Goal: Task Accomplishment & Management: Manage account settings

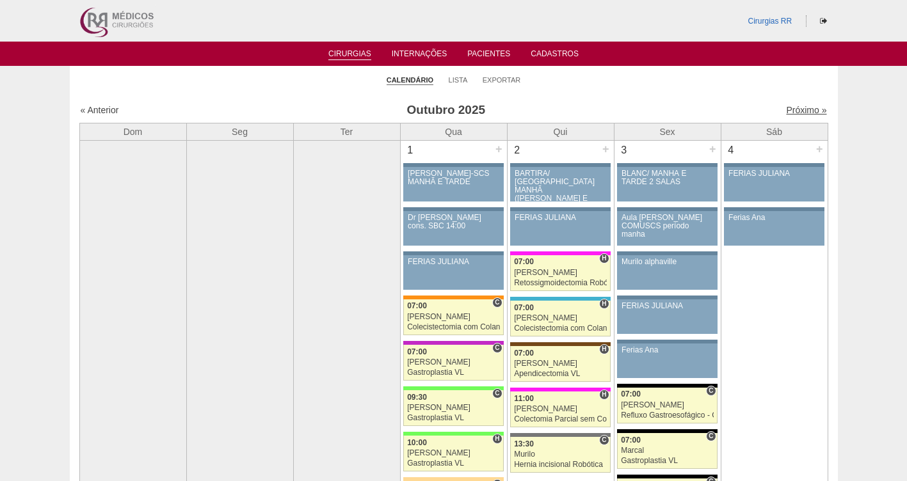
click at [790, 109] on link "Próximo »" at bounding box center [806, 110] width 40 height 10
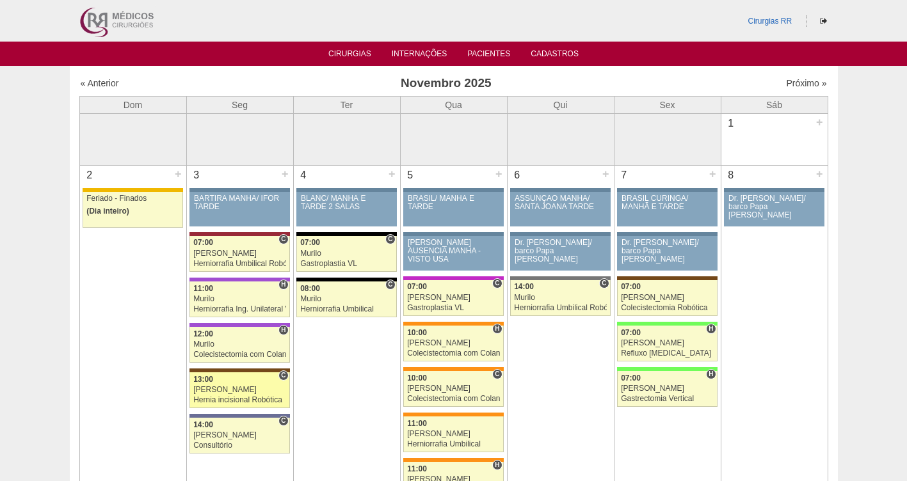
click at [223, 394] on div "[PERSON_NAME]" at bounding box center [239, 390] width 93 height 8
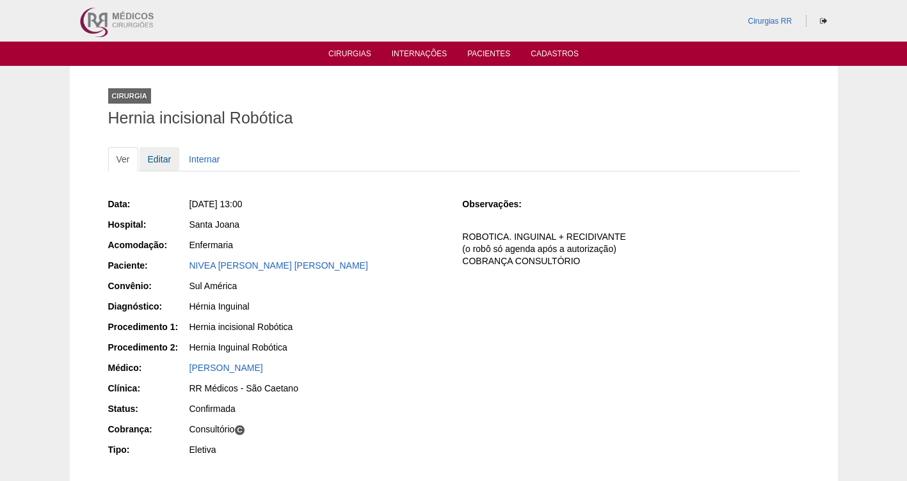
click at [159, 157] on link "Editar" at bounding box center [159, 159] width 40 height 24
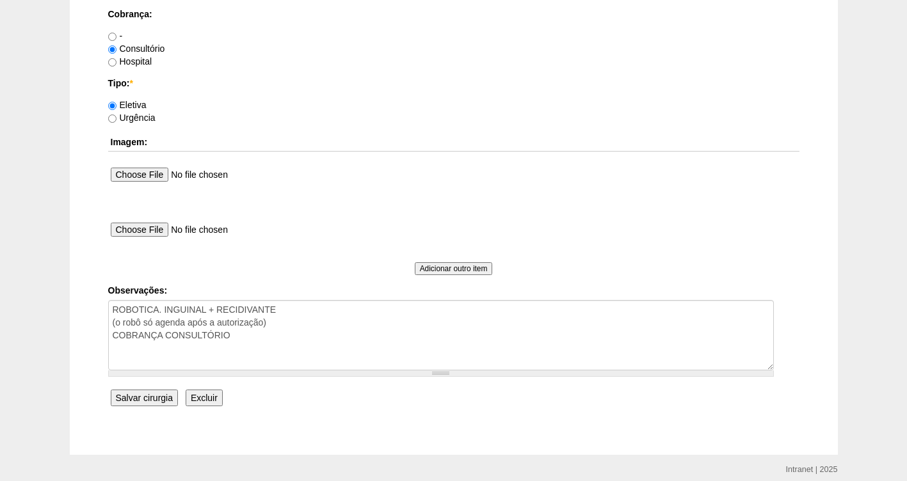
scroll to position [1168, 0]
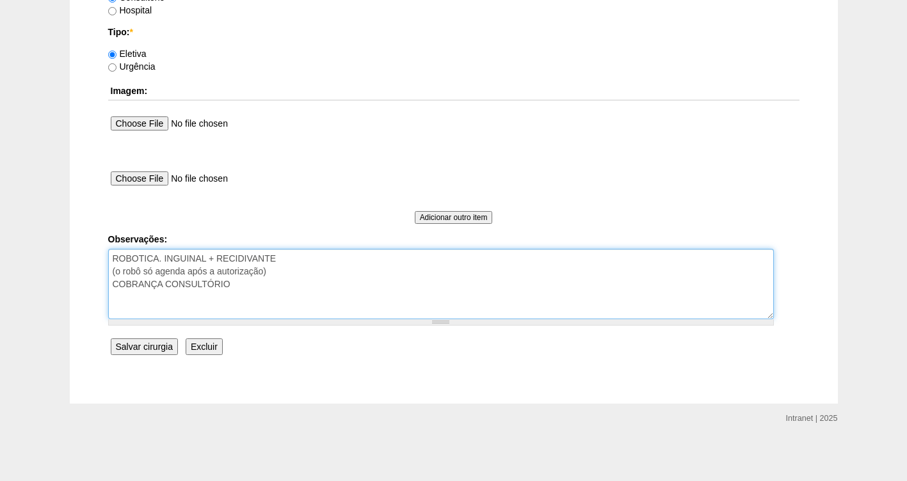
click at [242, 289] on textarea "ROBOTICA. INGUINAL + RECIDIVANTE (o robô só agenda após a autorização) COBRANÇA…" at bounding box center [440, 284] width 665 height 70
type textarea "ROBOTICA. INGUINAL + RECIDIVANTE (o robô só agenda após a autorização) COBRANÇA…"
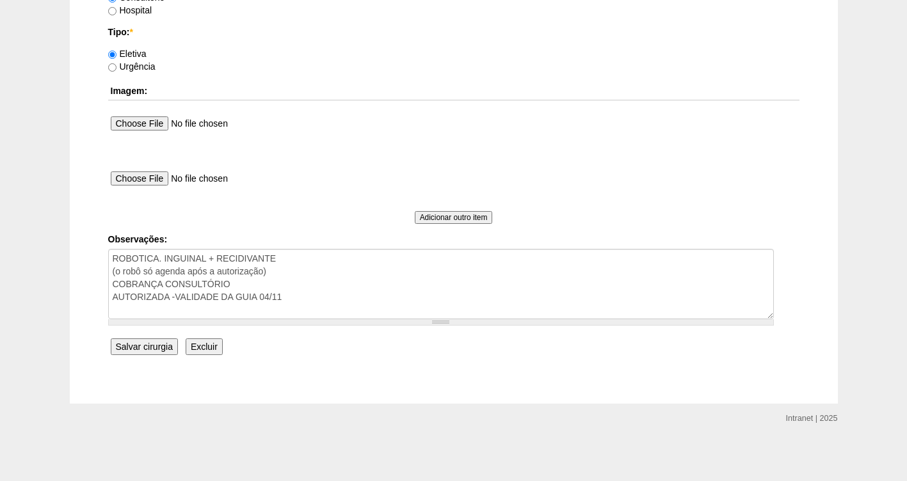
click at [143, 353] on input "Salvar cirurgia" at bounding box center [144, 346] width 67 height 17
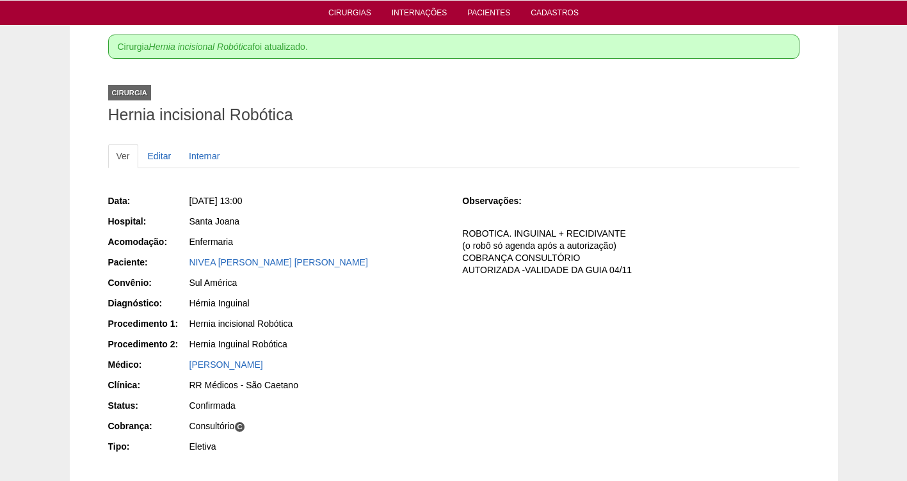
scroll to position [64, 0]
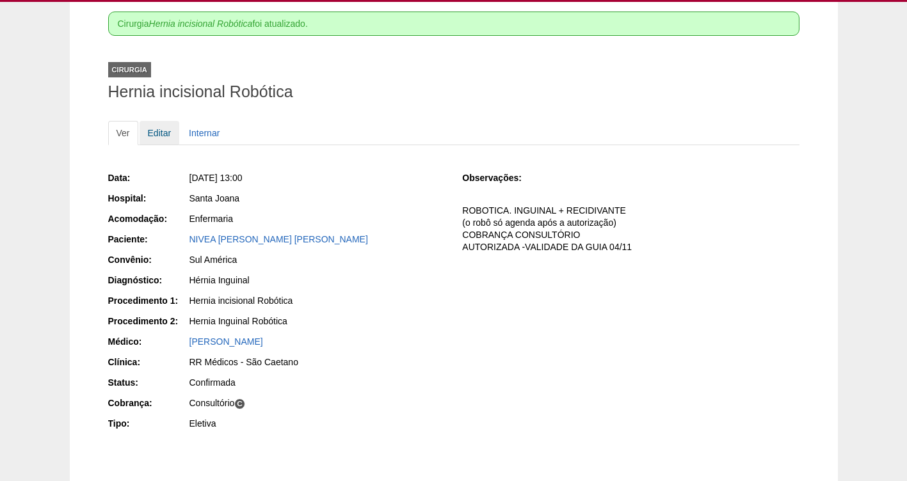
click at [155, 130] on link "Editar" at bounding box center [159, 133] width 40 height 24
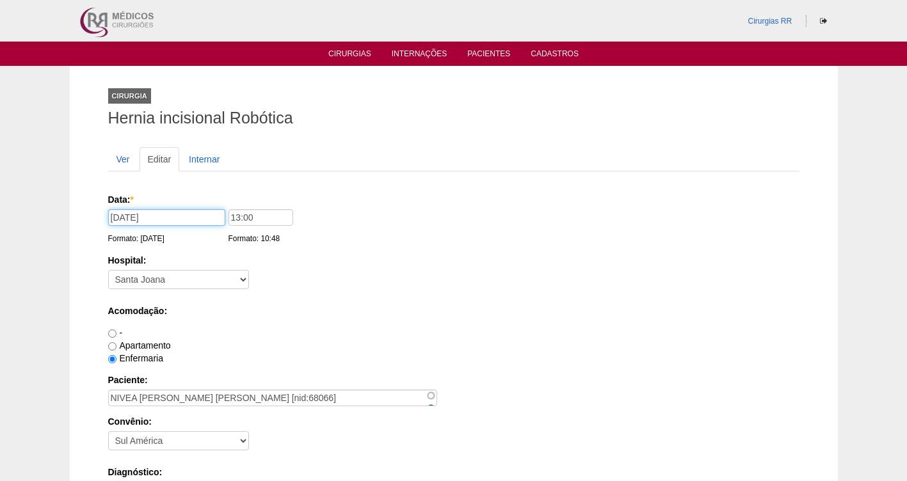
click at [119, 210] on input "03/11/2025" at bounding box center [166, 217] width 117 height 17
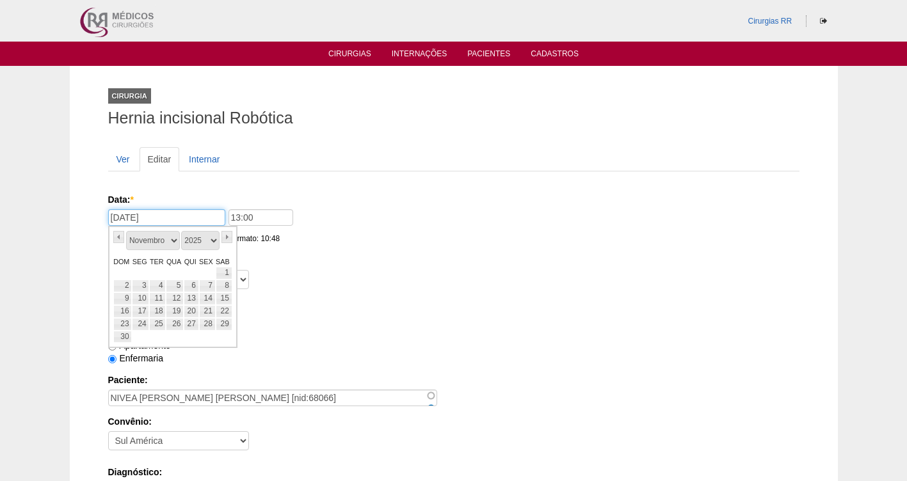
type input "05/11/2025"
click at [659, 228] on div "Data: * 05/11/2025 Formato: 08/10/2025 13:00 Formato: 10:48" at bounding box center [451, 219] width 686 height 52
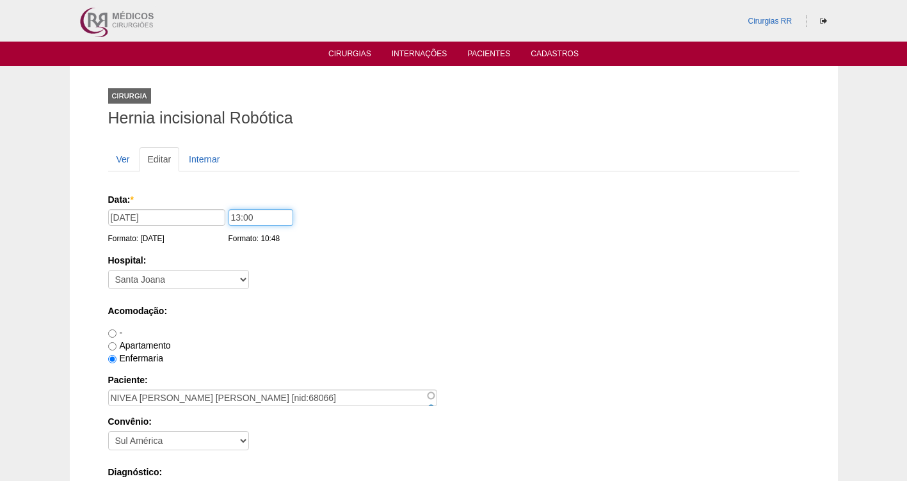
drag, startPoint x: 239, startPoint y: 218, endPoint x: 199, endPoint y: 216, distance: 39.7
click at [202, 206] on div "Data: * 05/11/2025 Formato: 08/10/2025 13:00 Formato: 10:48" at bounding box center [451, 199] width 686 height 13
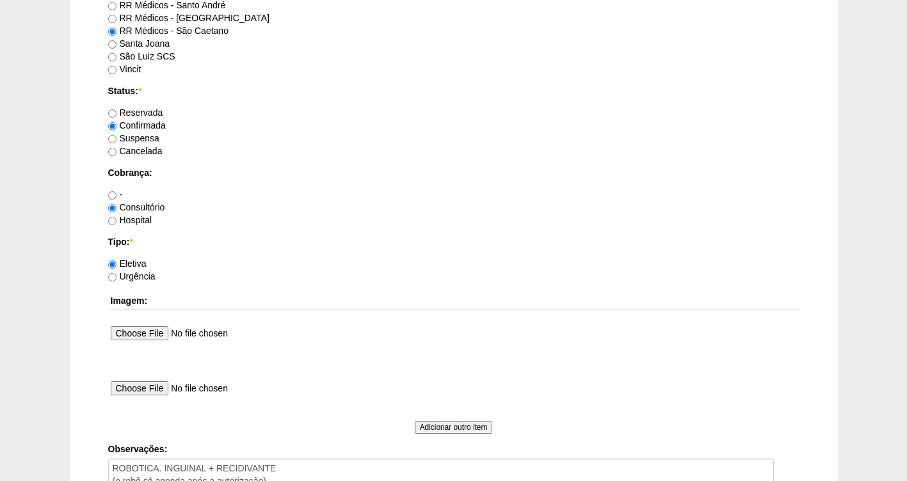
scroll to position [1168, 0]
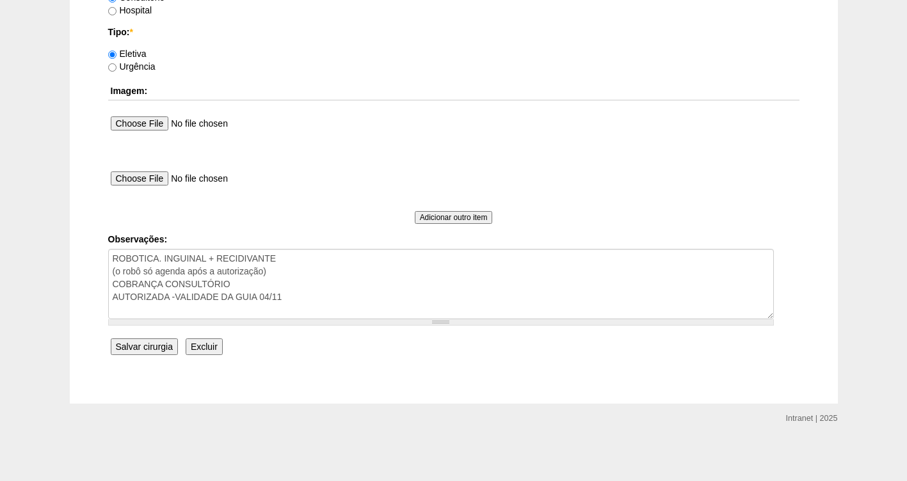
type input "14:00"
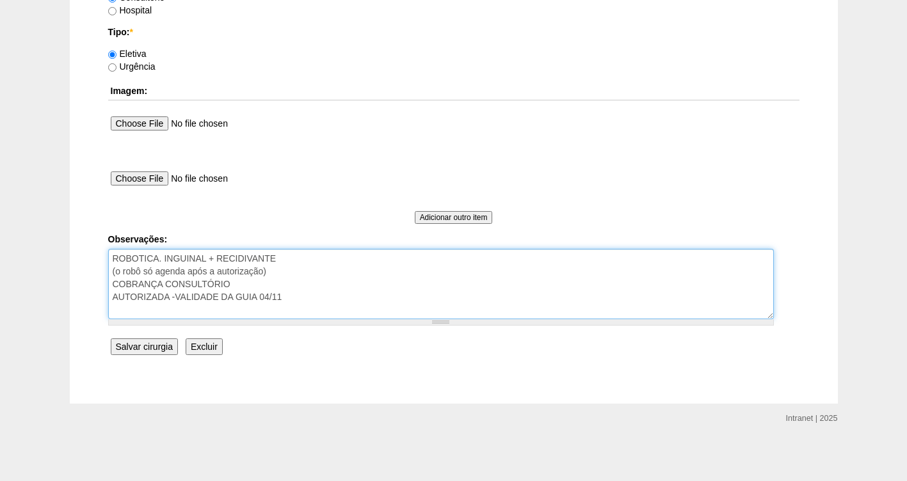
click at [306, 304] on textarea "ROBOTICA. INGUINAL + RECIDIVANTE (o robô só agenda após a autorização) COBRANÇA…" at bounding box center [440, 284] width 665 height 70
paste textarea "2"
type textarea "ROBOTICA. INGUINAL + RECIDIVANTE (o robô só agenda após a autorização) COBRANÇA…"
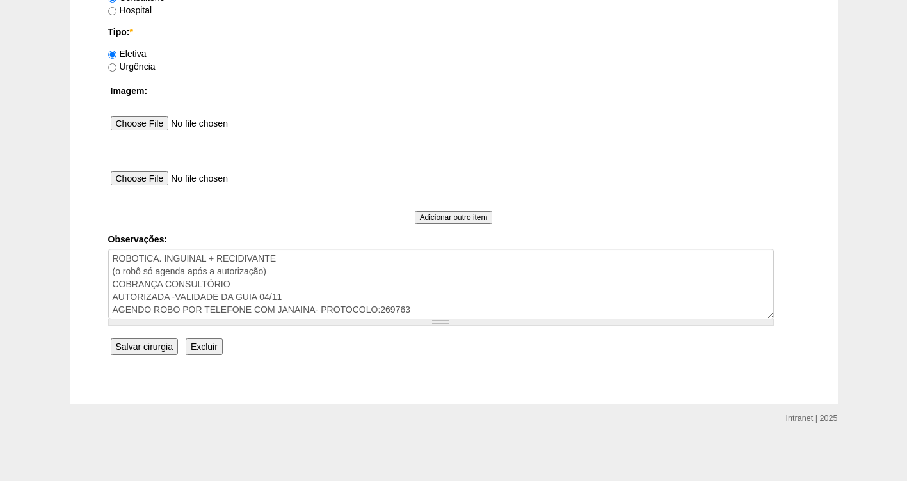
click at [145, 346] on input "Salvar cirurgia" at bounding box center [144, 346] width 67 height 17
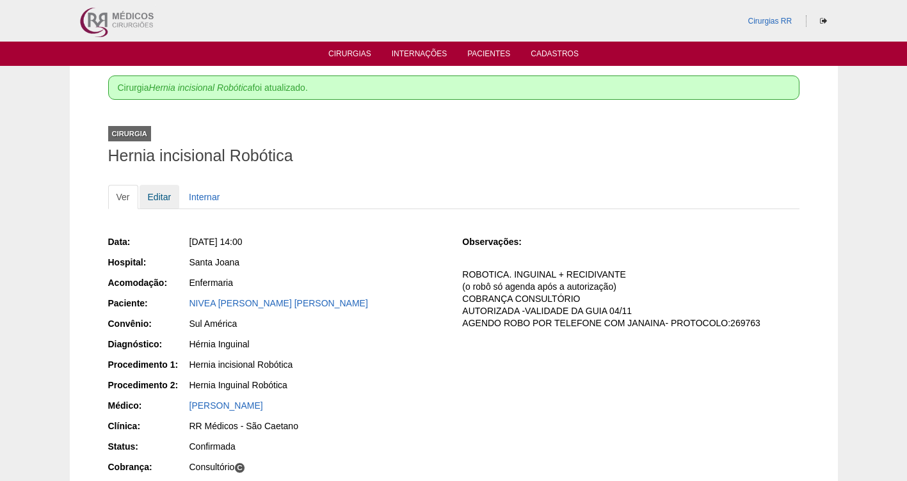
click at [161, 195] on link "Editar" at bounding box center [159, 197] width 40 height 24
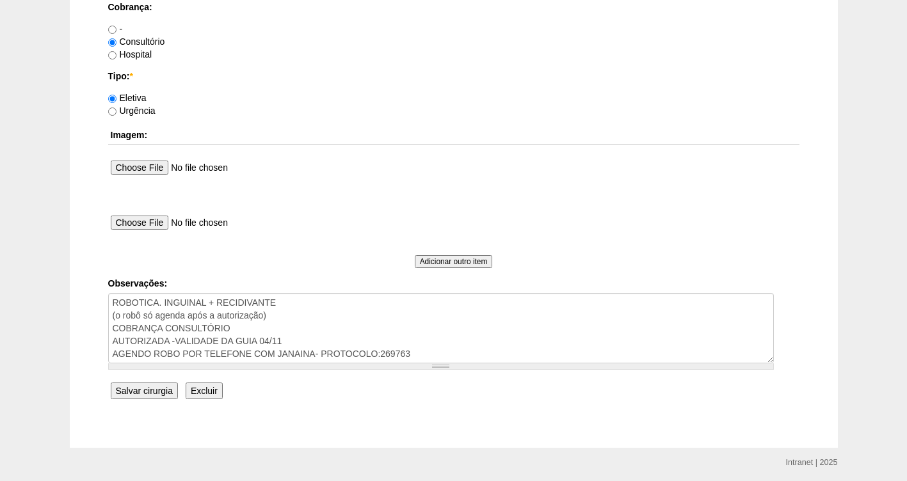
scroll to position [1168, 0]
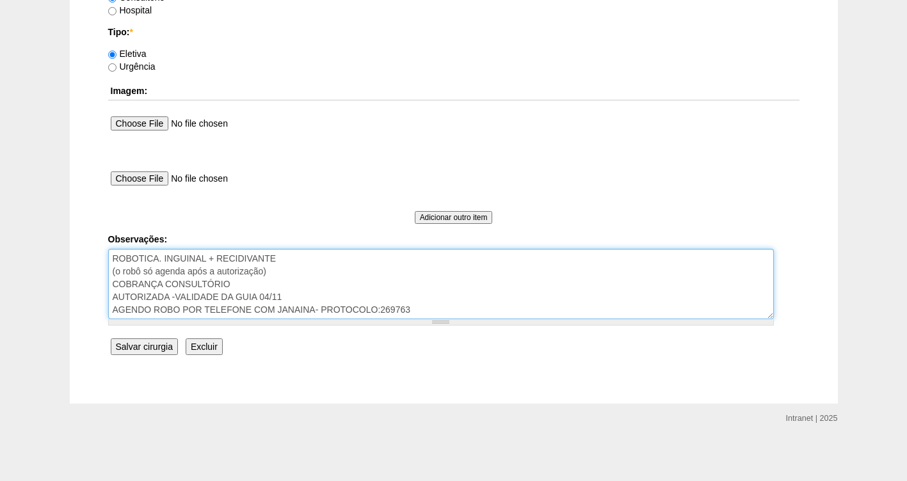
click at [296, 296] on textarea "ROBOTICA. INGUINAL + RECIDIVANTE (o robô só agenda após a autorização) COBRANÇA…" at bounding box center [440, 284] width 665 height 70
type textarea "ROBOTICA. INGUINAL + RECIDIVANTE (o robô só agenda após a autorização) COBRANÇA…"
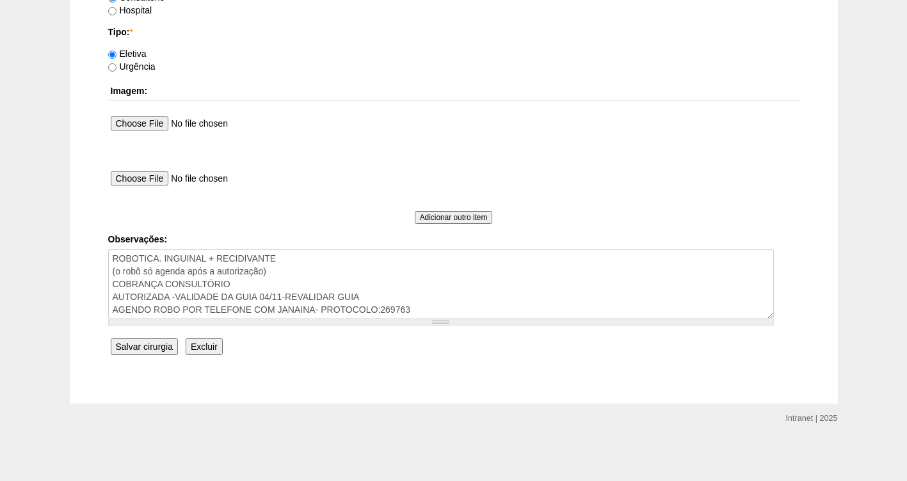
click at [152, 349] on input "Salvar cirurgia" at bounding box center [144, 346] width 67 height 17
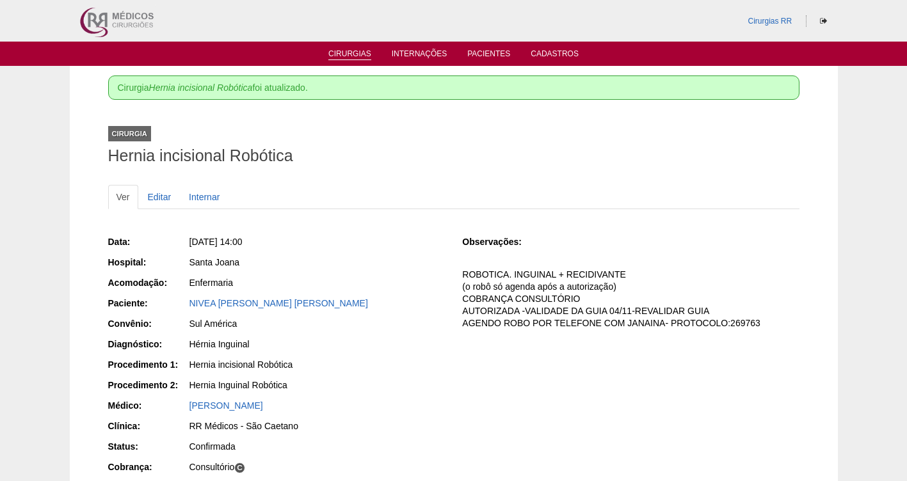
click at [337, 58] on link "Cirurgias" at bounding box center [349, 54] width 43 height 11
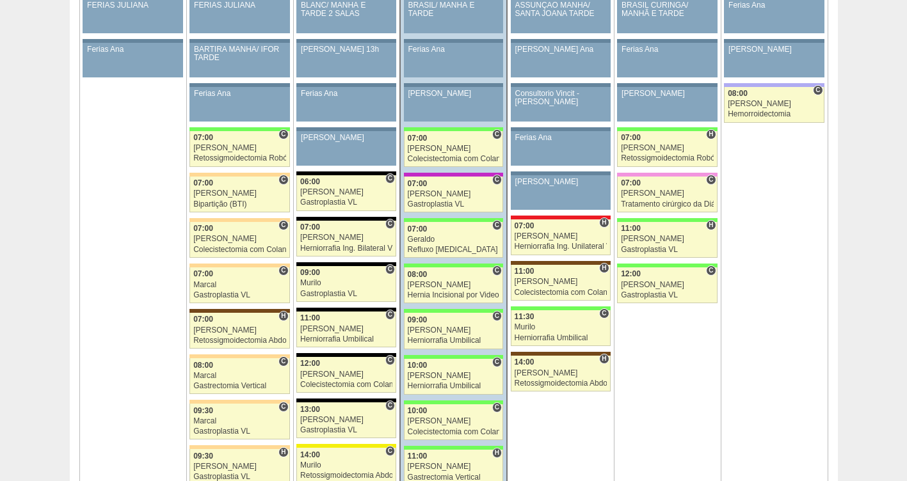
scroll to position [862, 0]
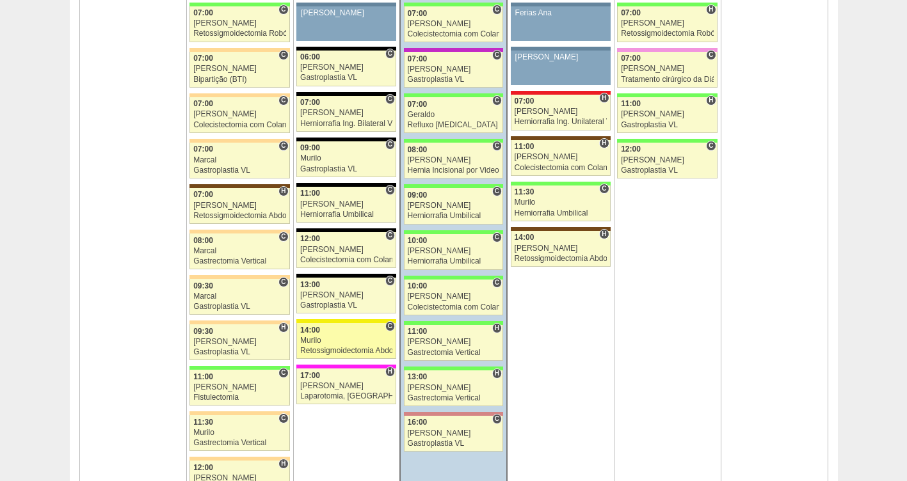
click at [328, 337] on div "Murilo" at bounding box center [346, 341] width 92 height 8
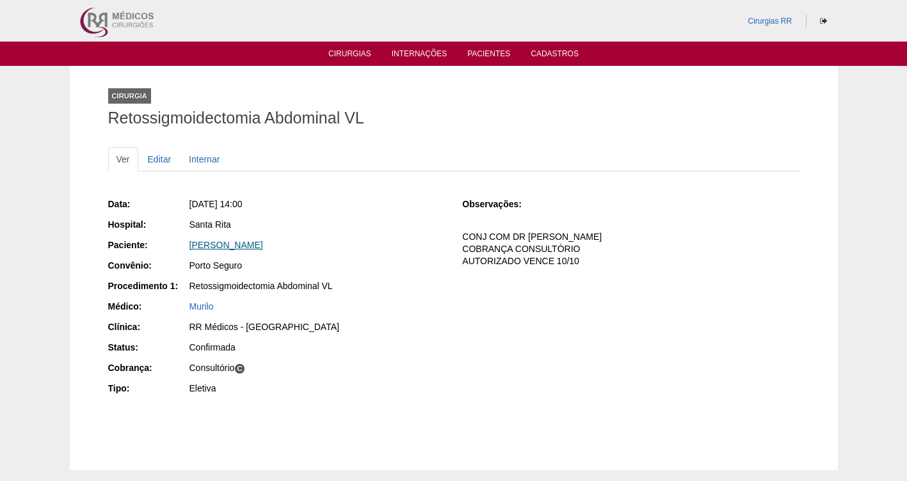
click at [253, 241] on link "[PERSON_NAME]" at bounding box center [226, 245] width 74 height 10
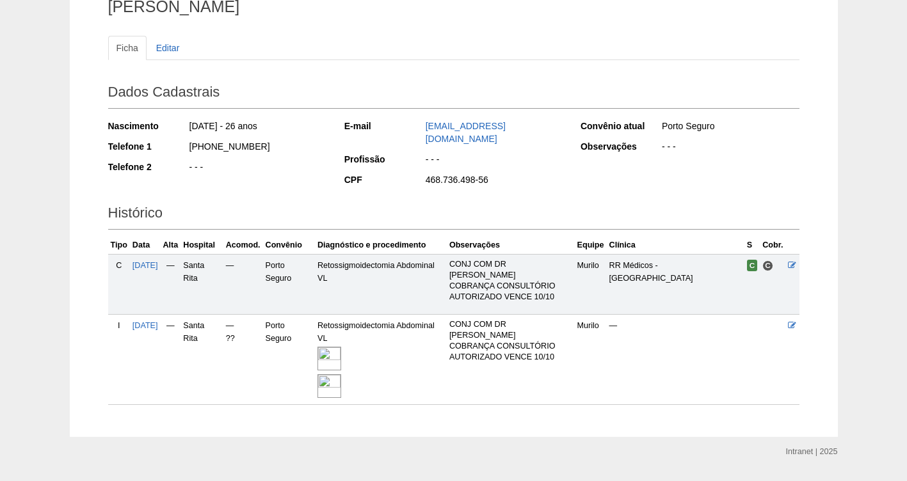
scroll to position [147, 0]
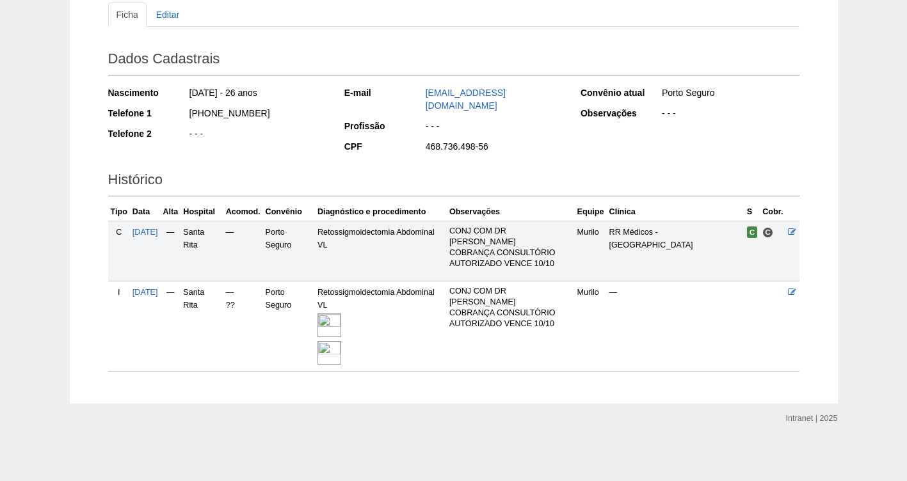
click at [341, 317] on img at bounding box center [329, 325] width 24 height 24
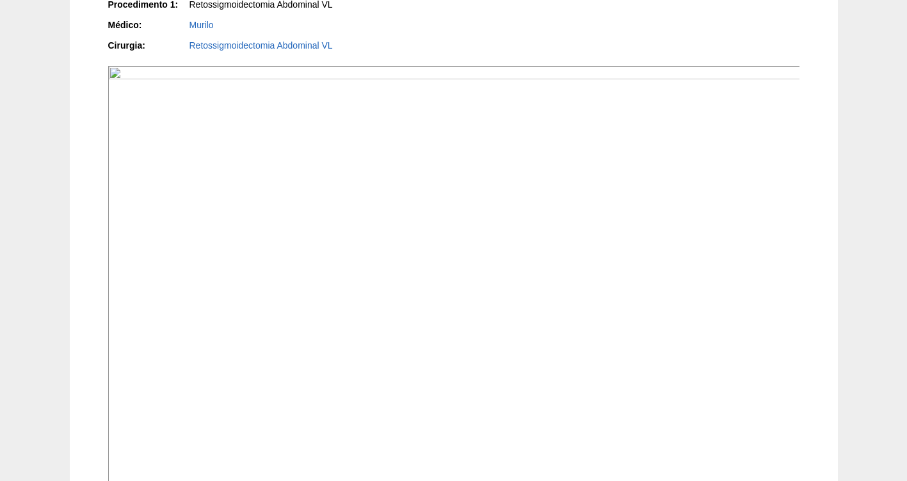
scroll to position [225, 0]
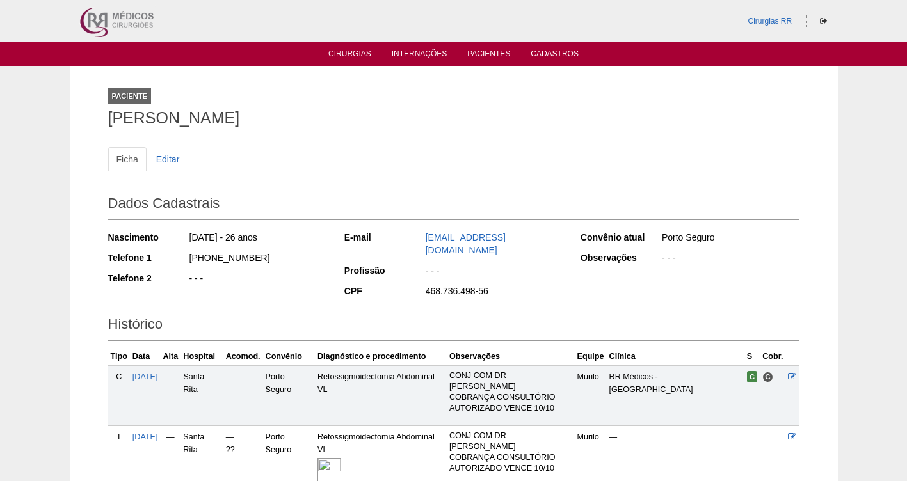
scroll to position [147, 0]
